Goal: Navigation & Orientation: Go to known website

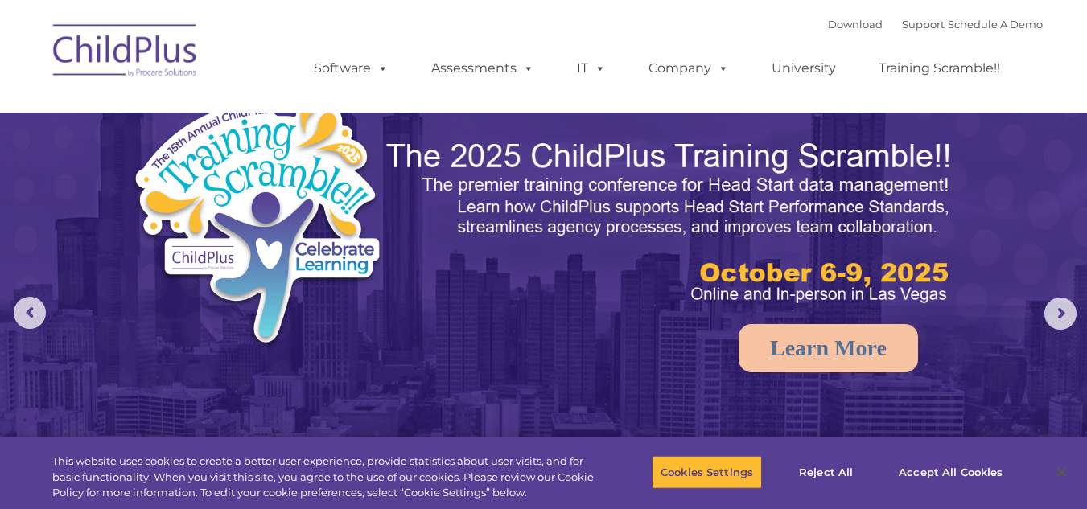
select select "MEDIUM"
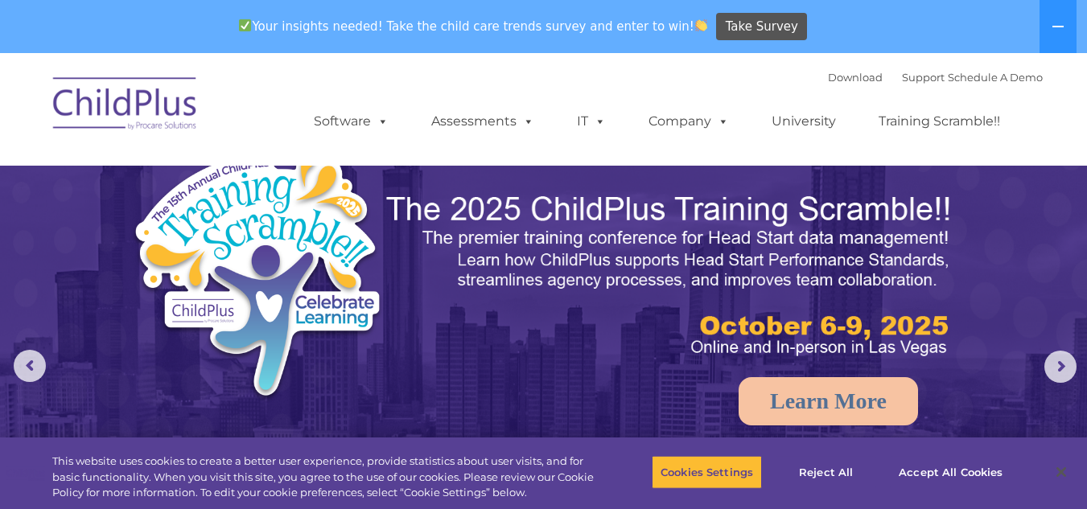
click at [189, 117] on img at bounding box center [125, 106] width 161 height 80
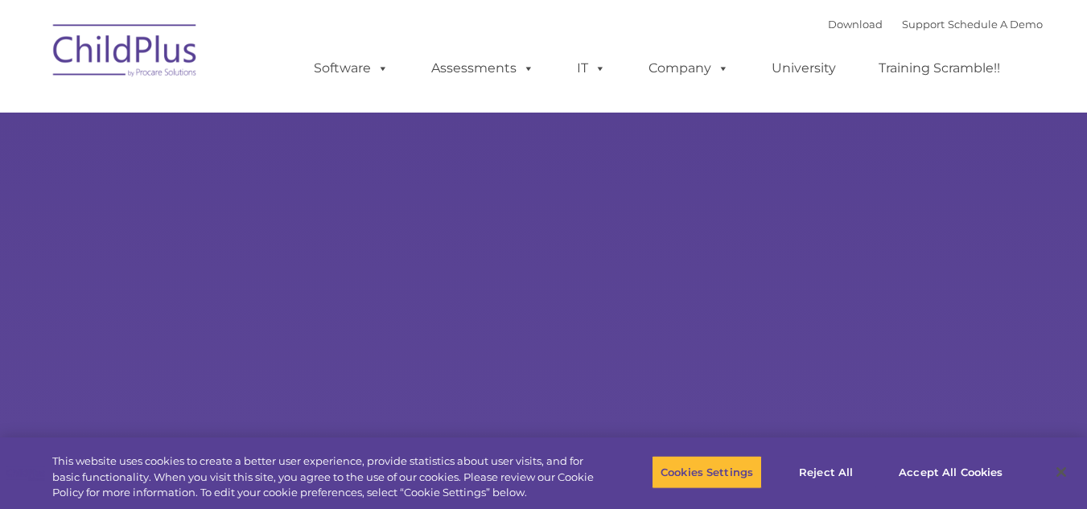
select select "MEDIUM"
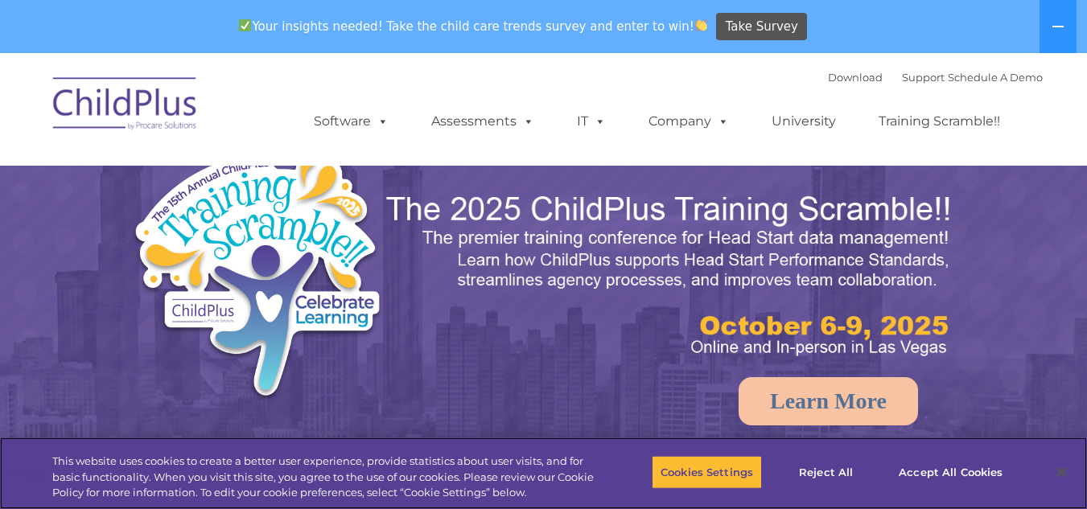
drag, startPoint x: 0, startPoint y: 0, endPoint x: 126, endPoint y: 60, distance: 139.6
click at [126, 66] on img at bounding box center [125, 106] width 161 height 80
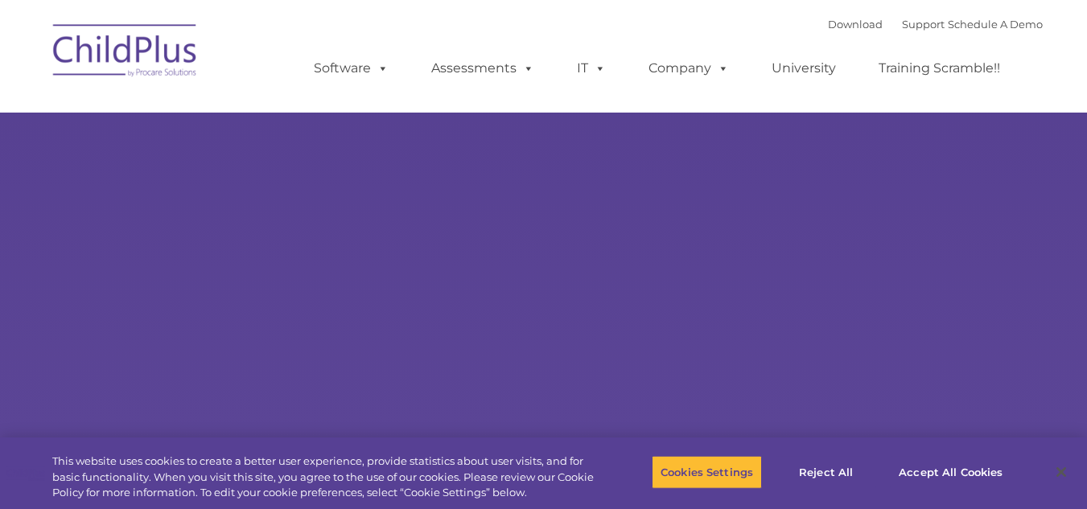
type input ""
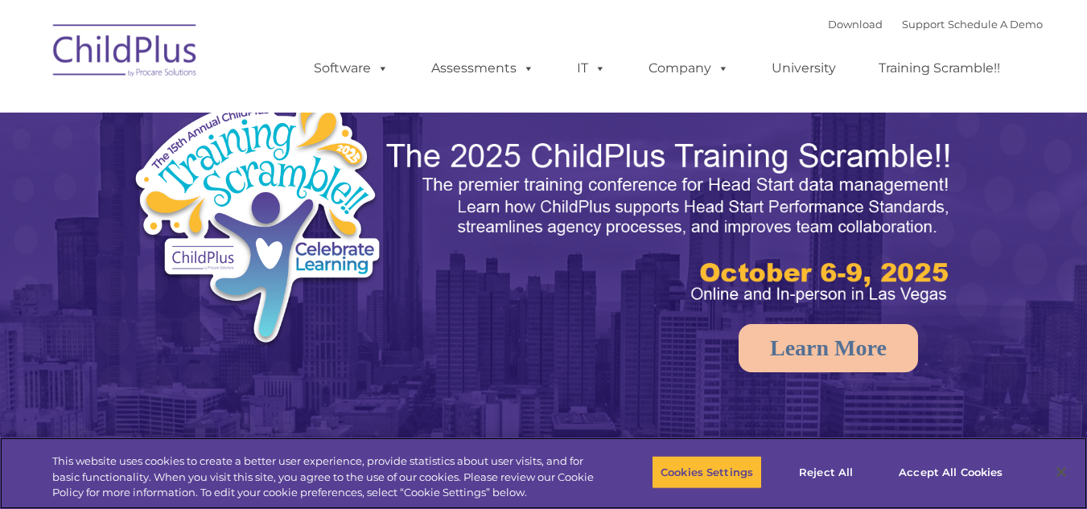
select select "MEDIUM"
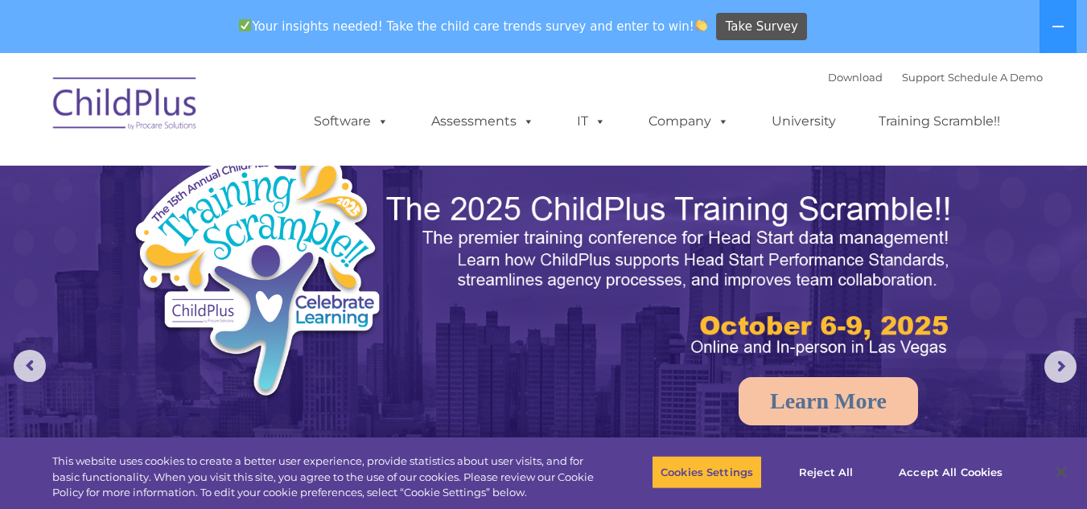
click at [134, 97] on img at bounding box center [125, 106] width 161 height 80
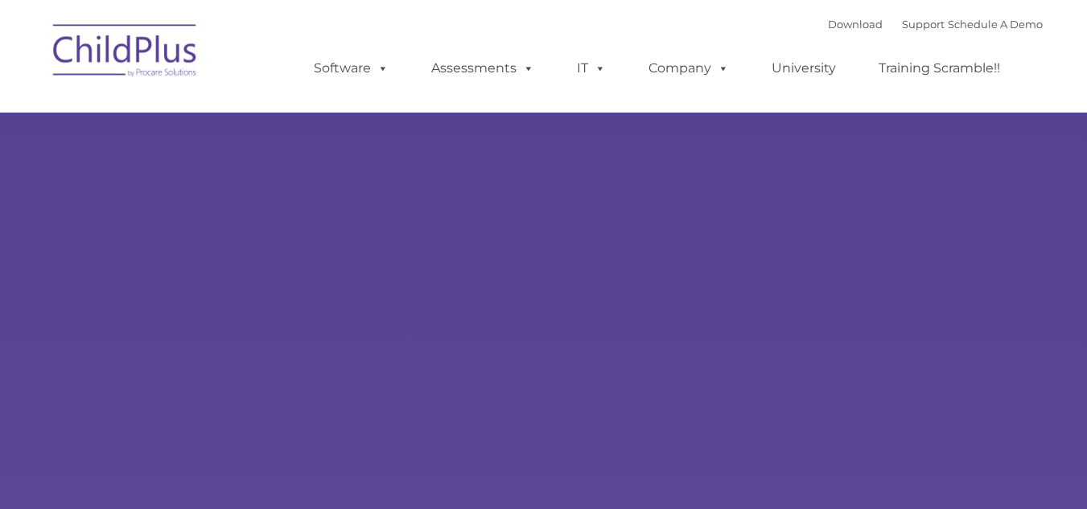
type input ""
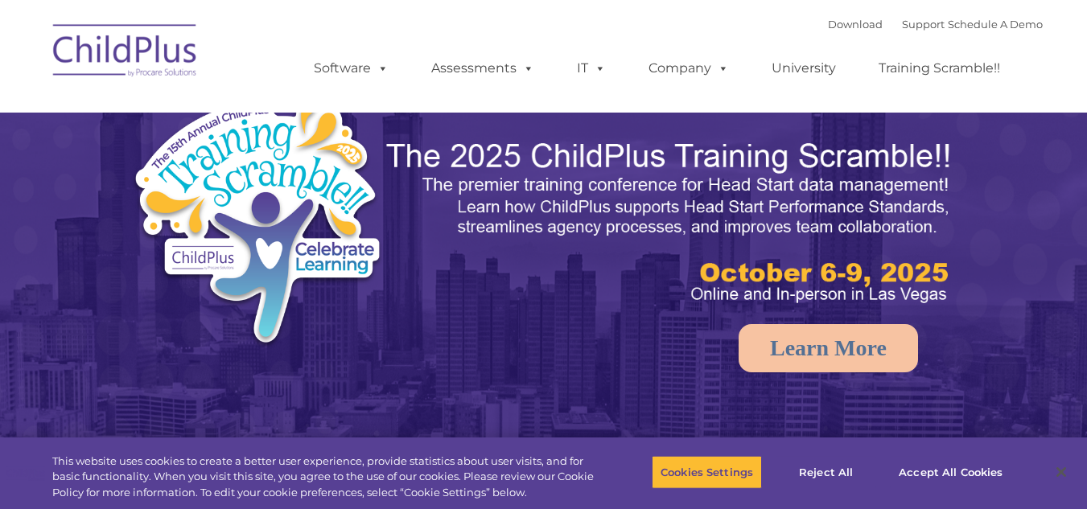
select select "MEDIUM"
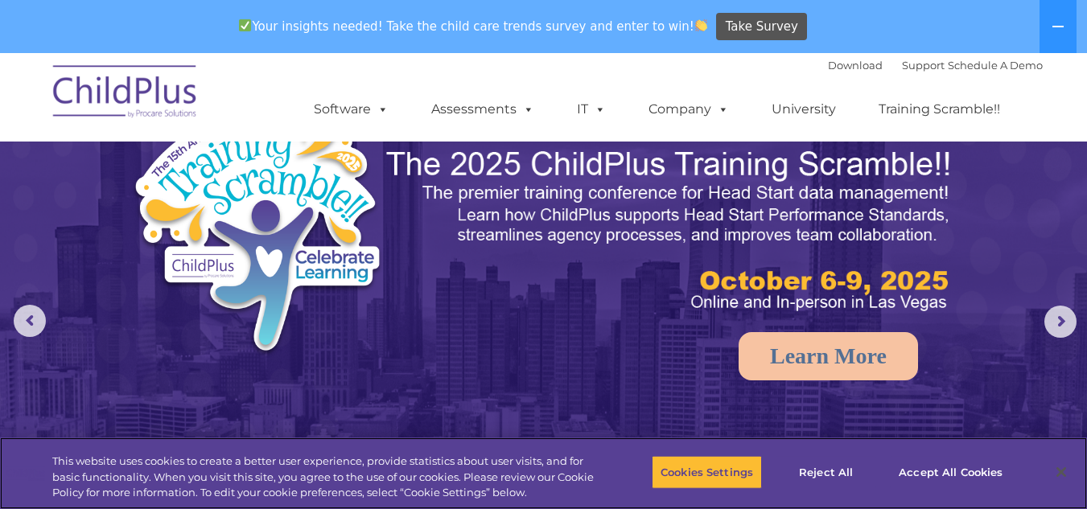
scroll to position [41, 0]
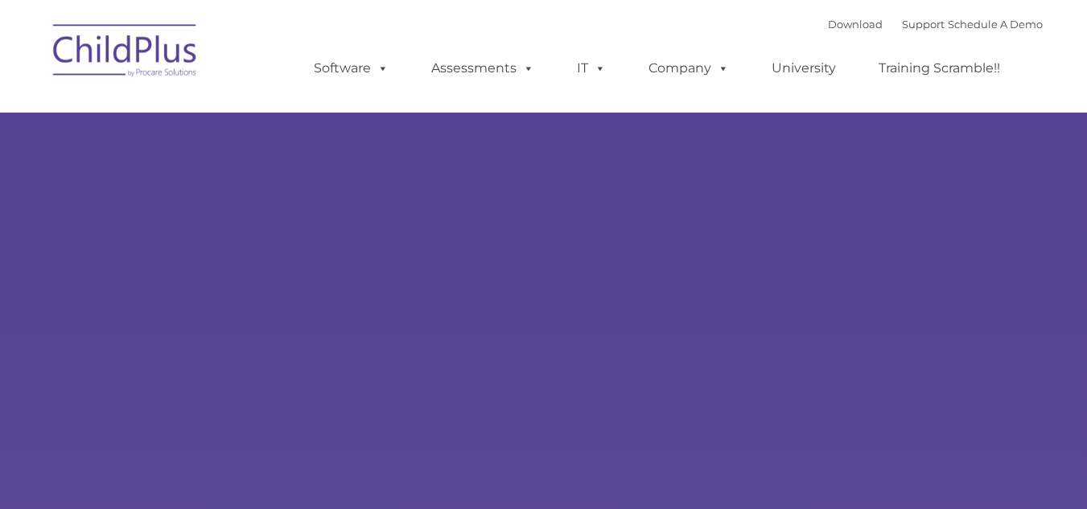
type input ""
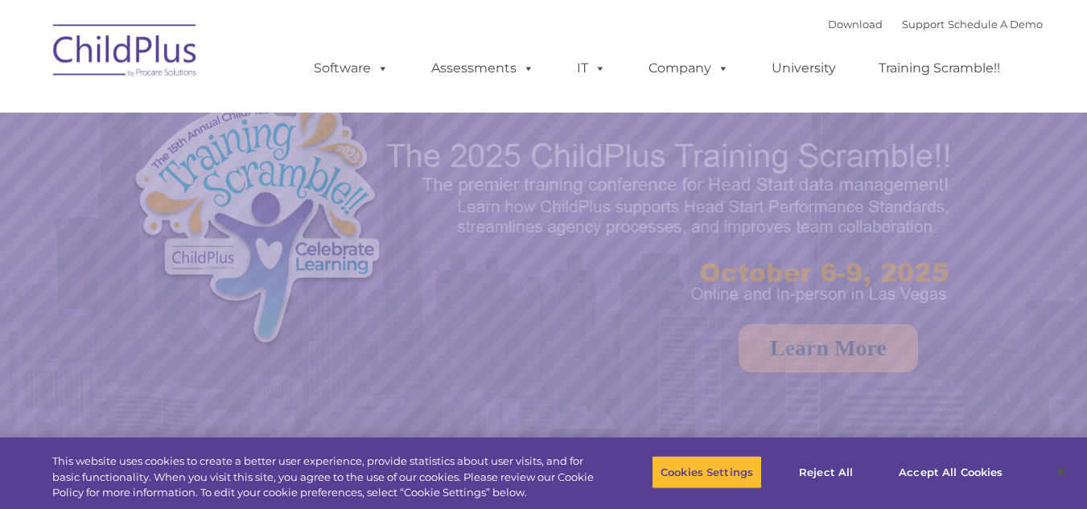
select select "MEDIUM"
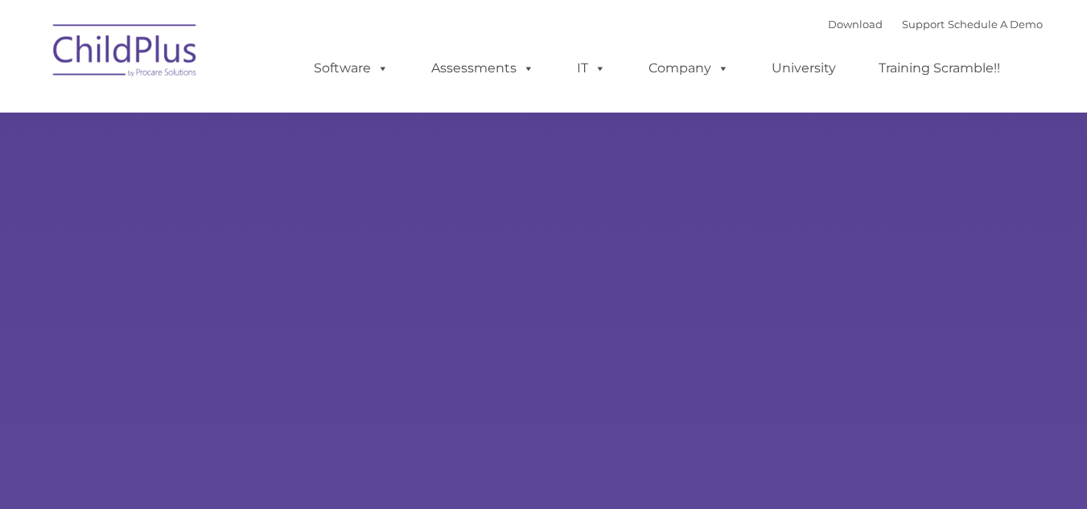
type input ""
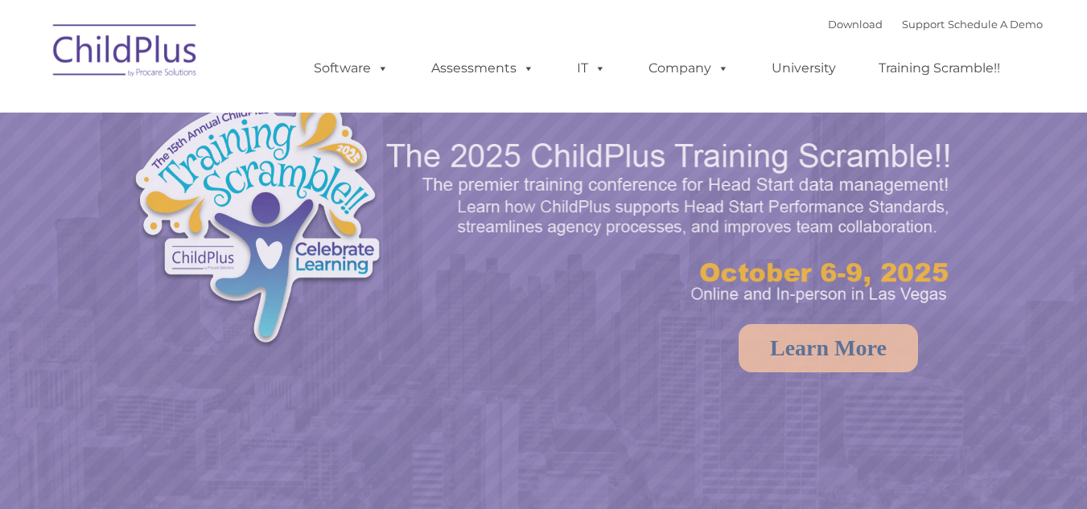
select select "MEDIUM"
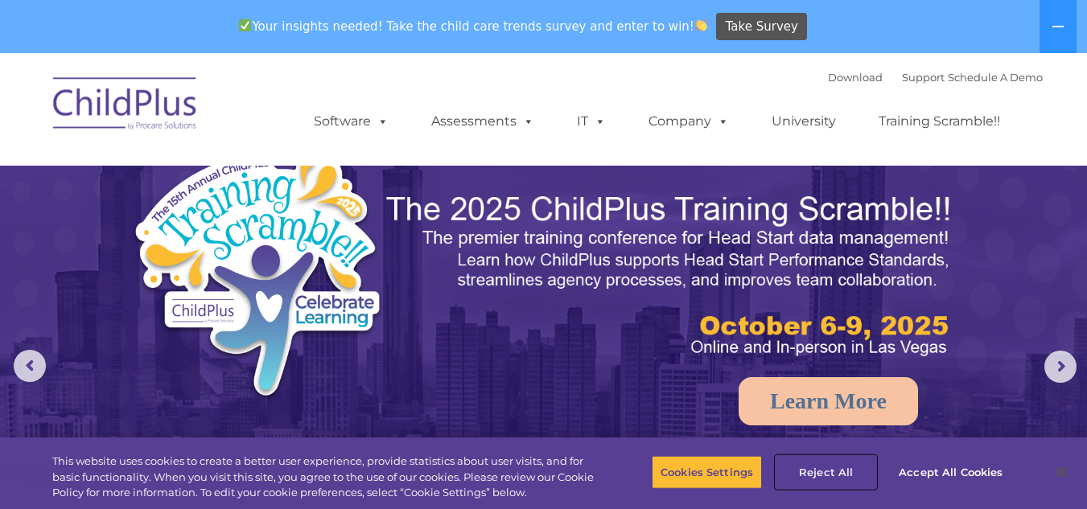
click at [830, 472] on button "Reject All" at bounding box center [826, 472] width 101 height 34
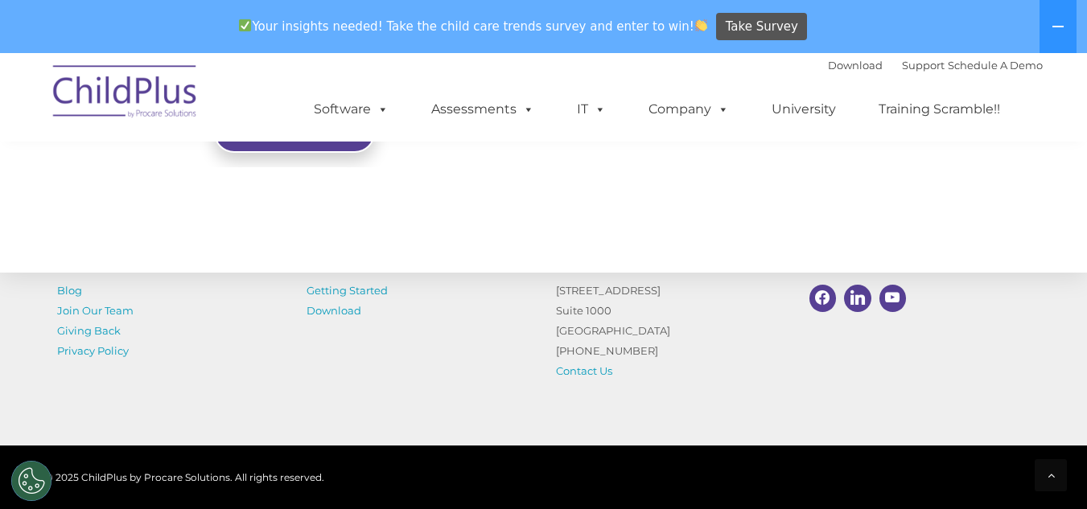
scroll to position [1850, 0]
